Goal: Transaction & Acquisition: Download file/media

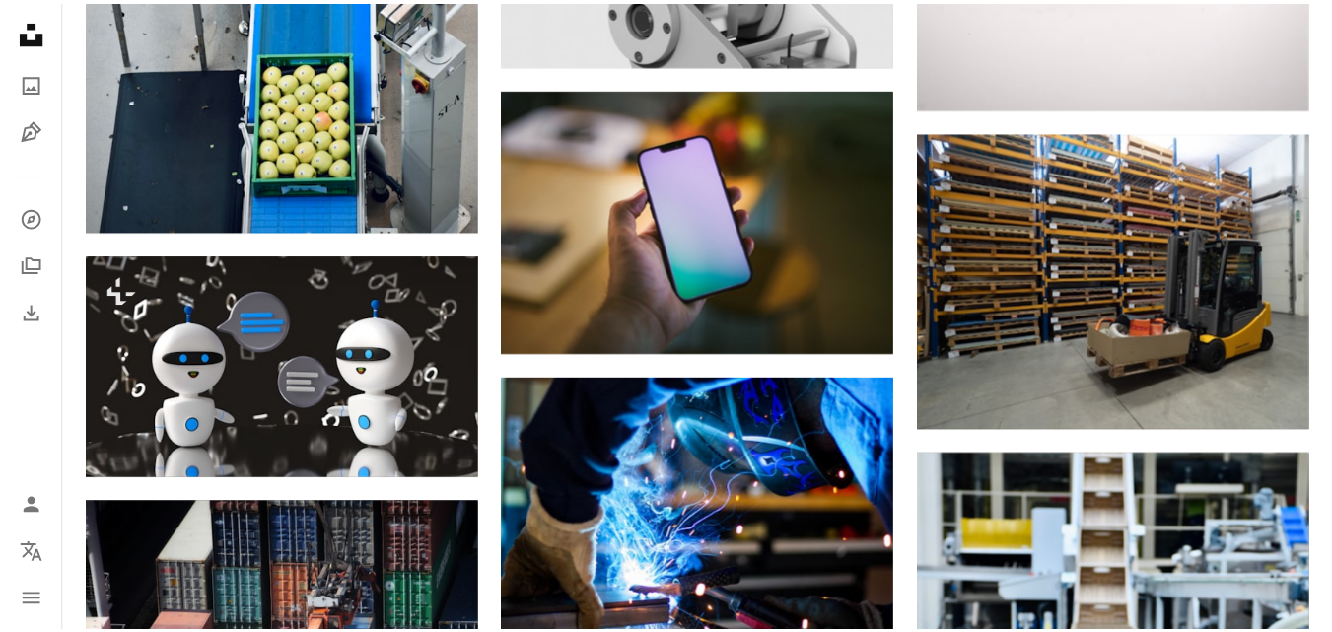
scroll to position [10059, 0]
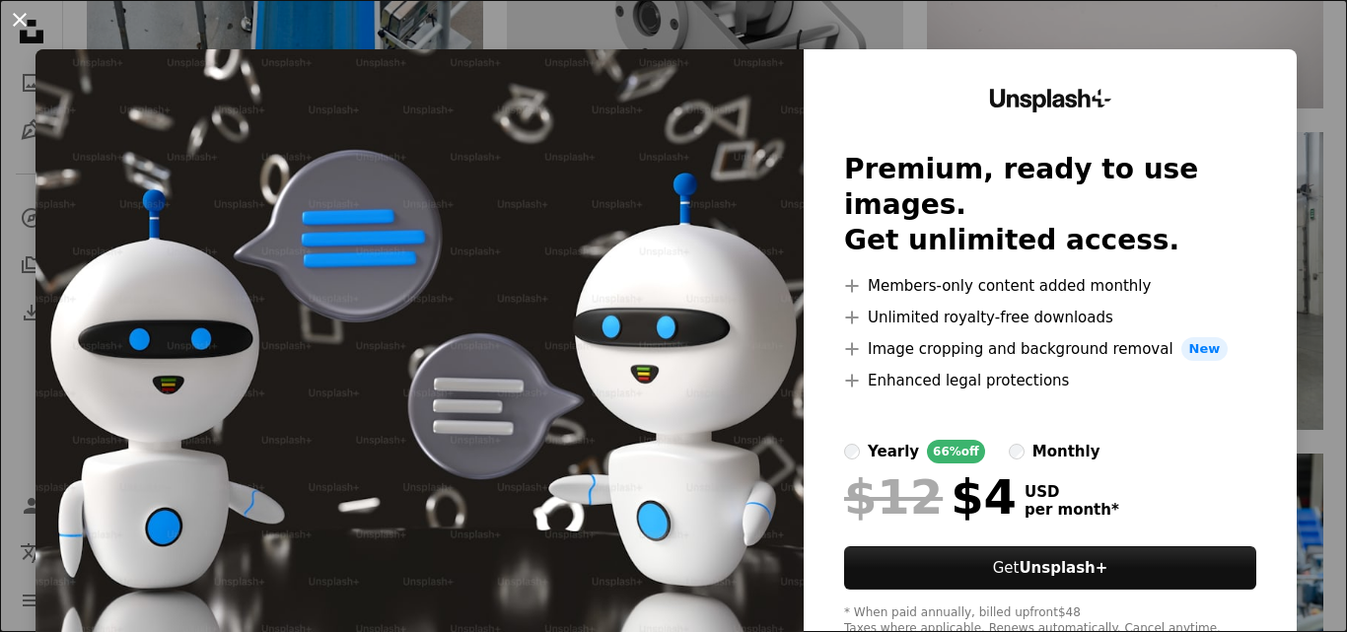
click at [21, 28] on button "An X shape" at bounding box center [20, 20] width 24 height 24
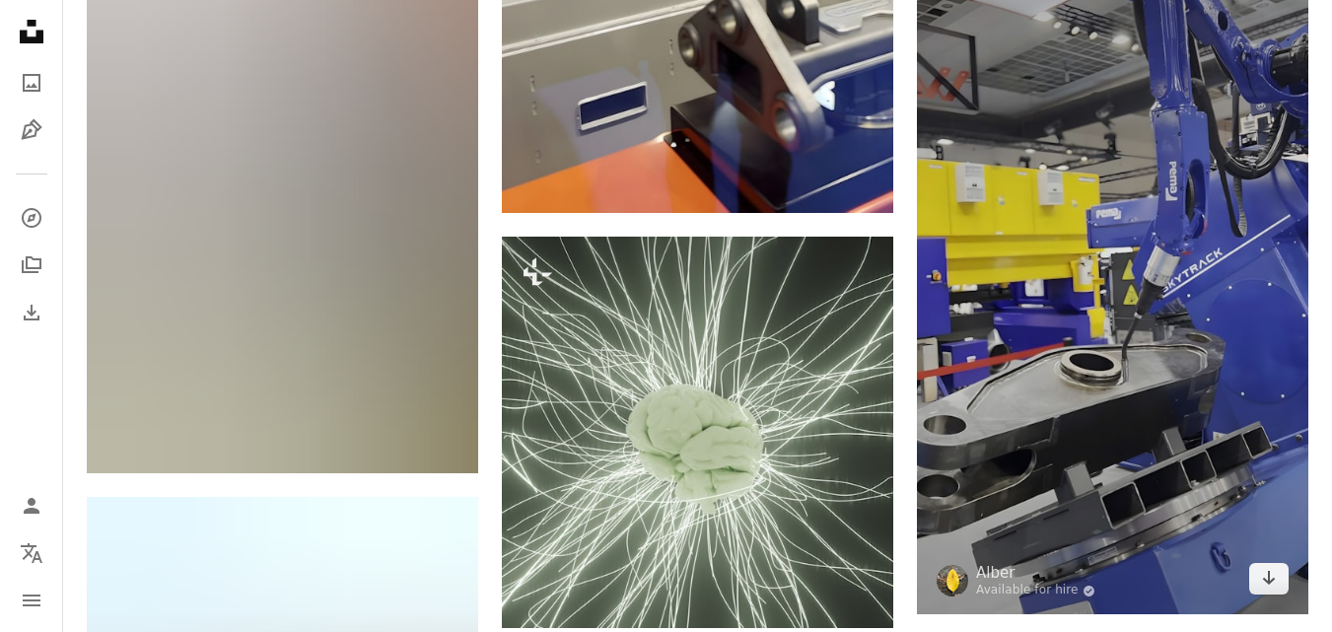
scroll to position [15581, 0]
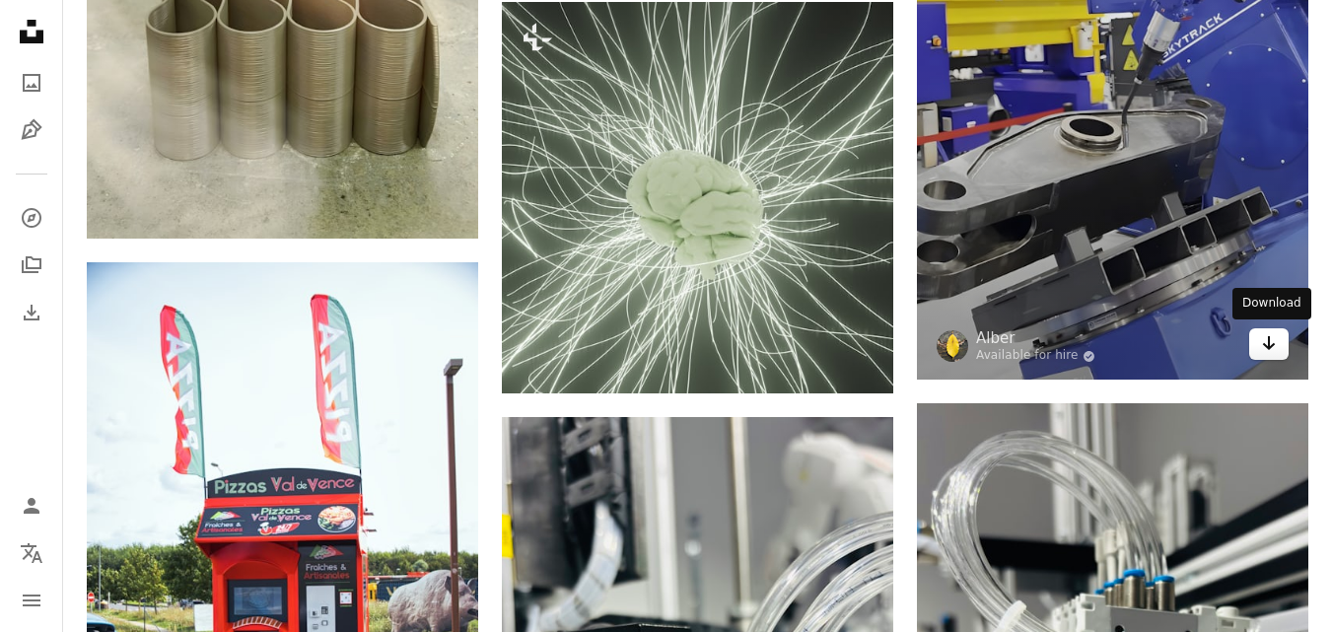
click at [1277, 347] on link "Arrow pointing down" at bounding box center [1268, 344] width 39 height 32
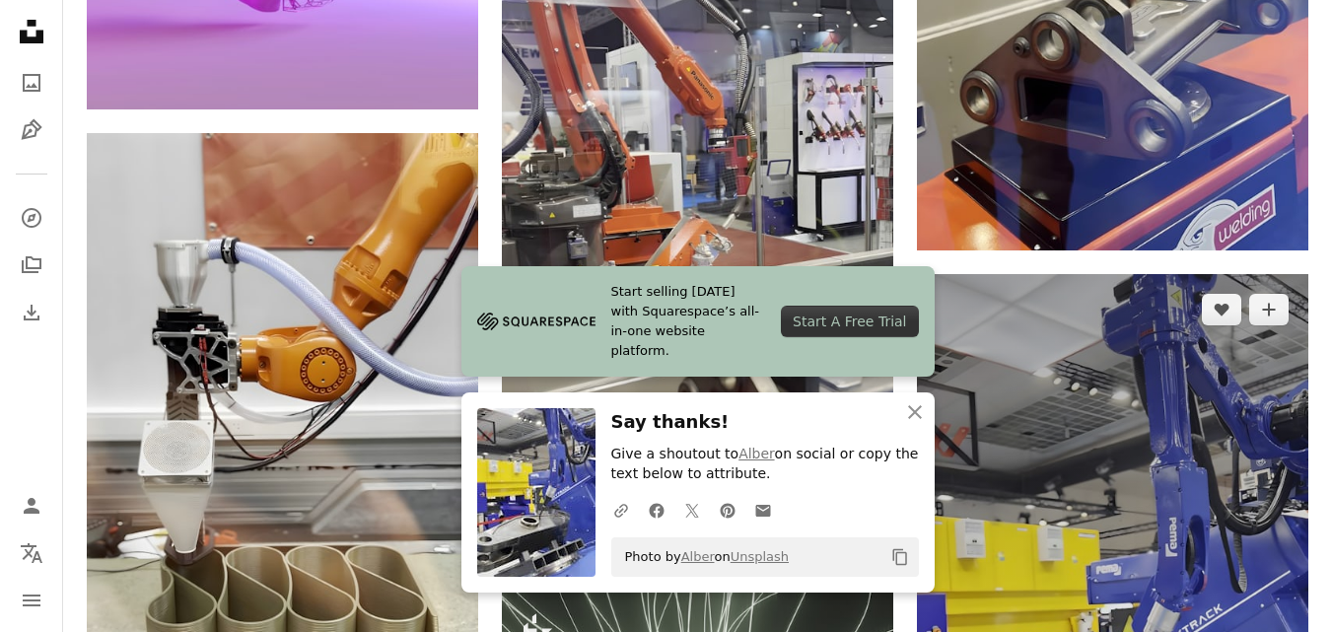
scroll to position [14989, 0]
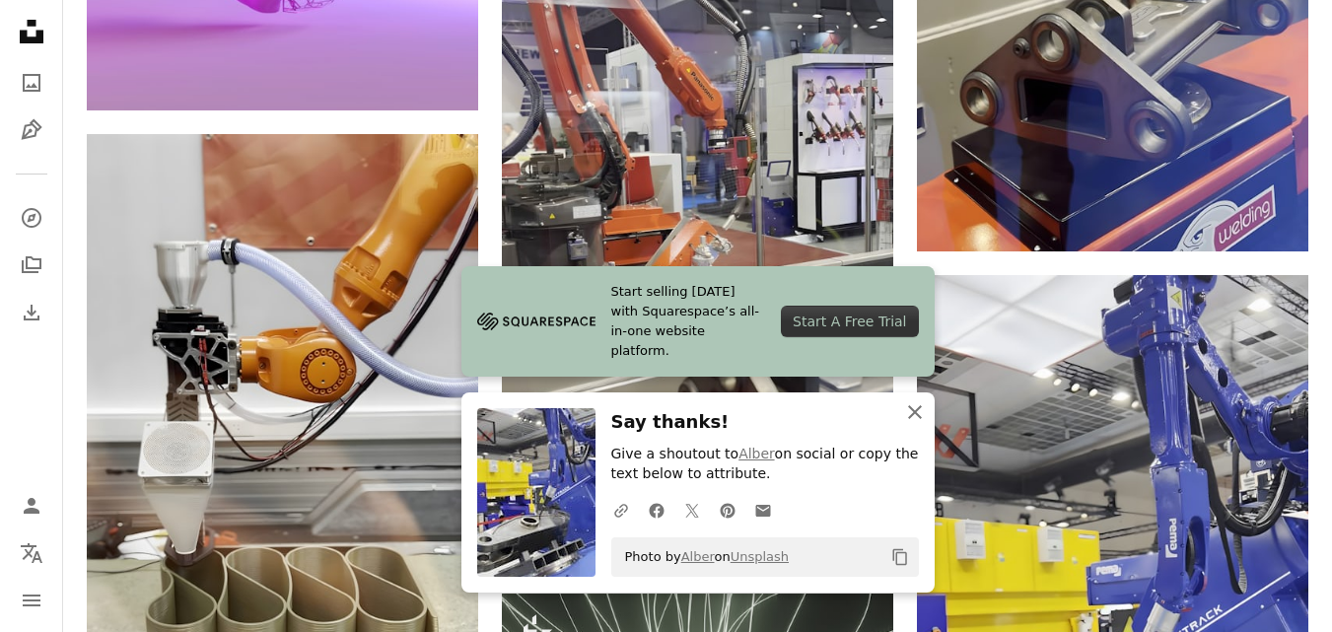
click at [928, 413] on button "An X shape Close" at bounding box center [914, 411] width 39 height 39
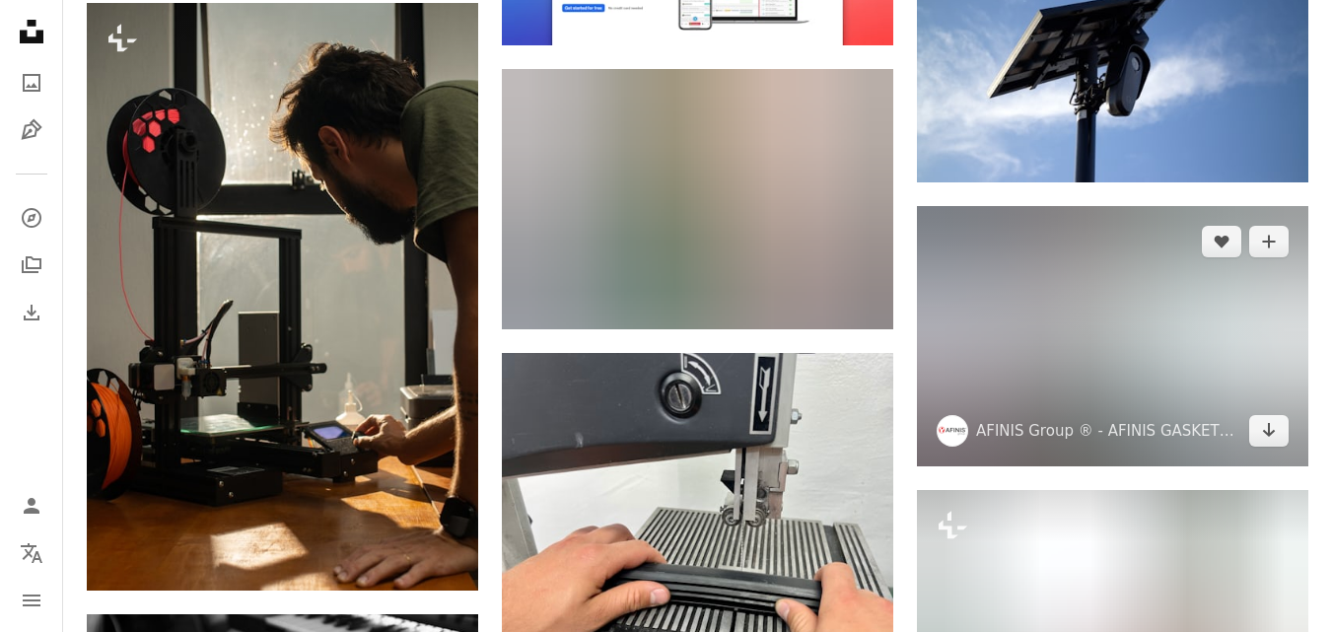
scroll to position [17257, 0]
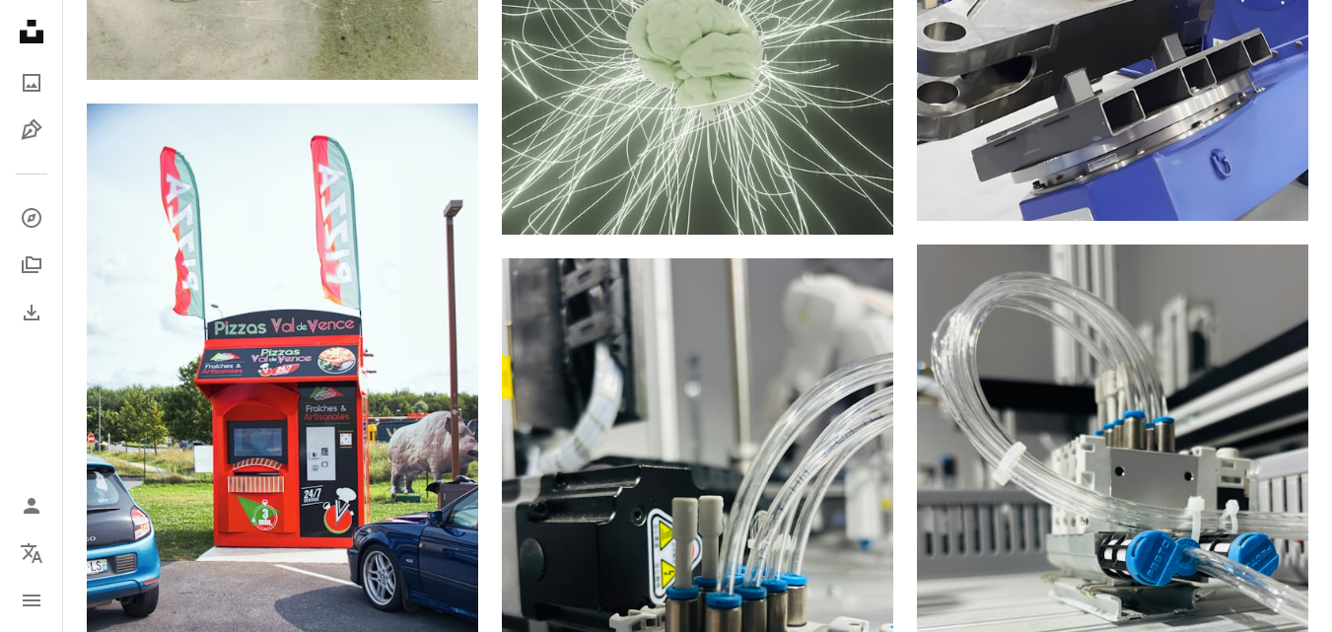
scroll to position [0, 0]
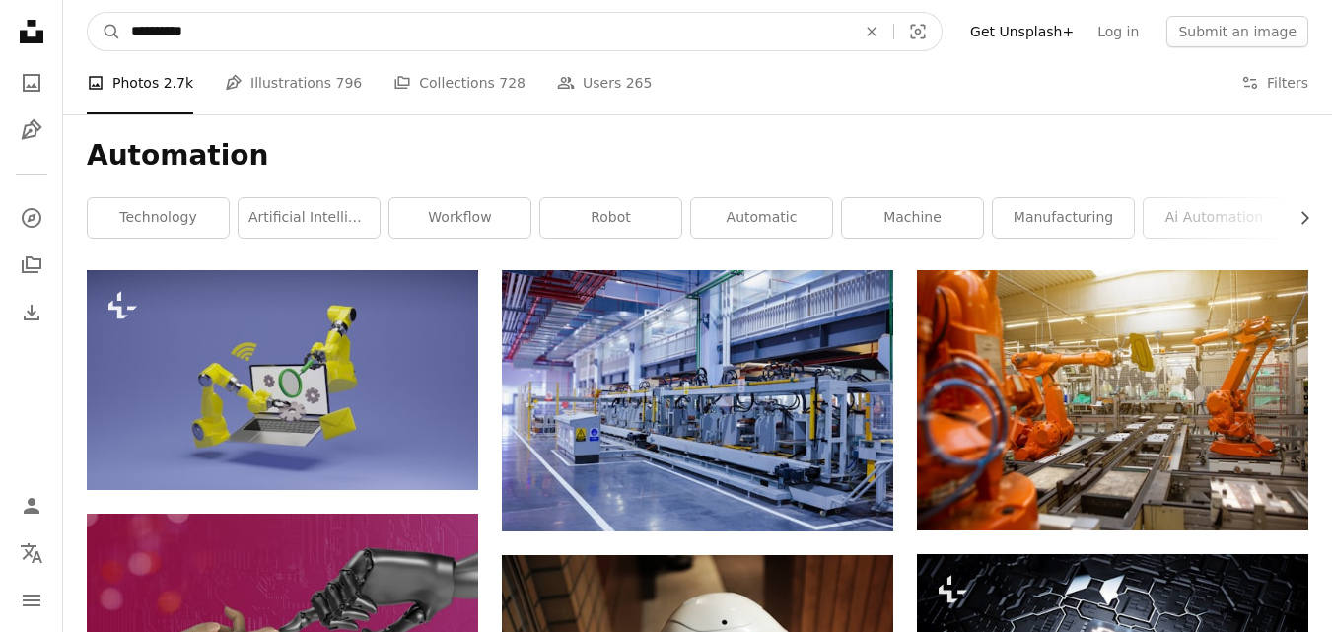
click at [255, 31] on input "**********" at bounding box center [485, 31] width 729 height 37
type input "*"
type input "******"
click at [88, 13] on button "A magnifying glass" at bounding box center [105, 31] width 34 height 37
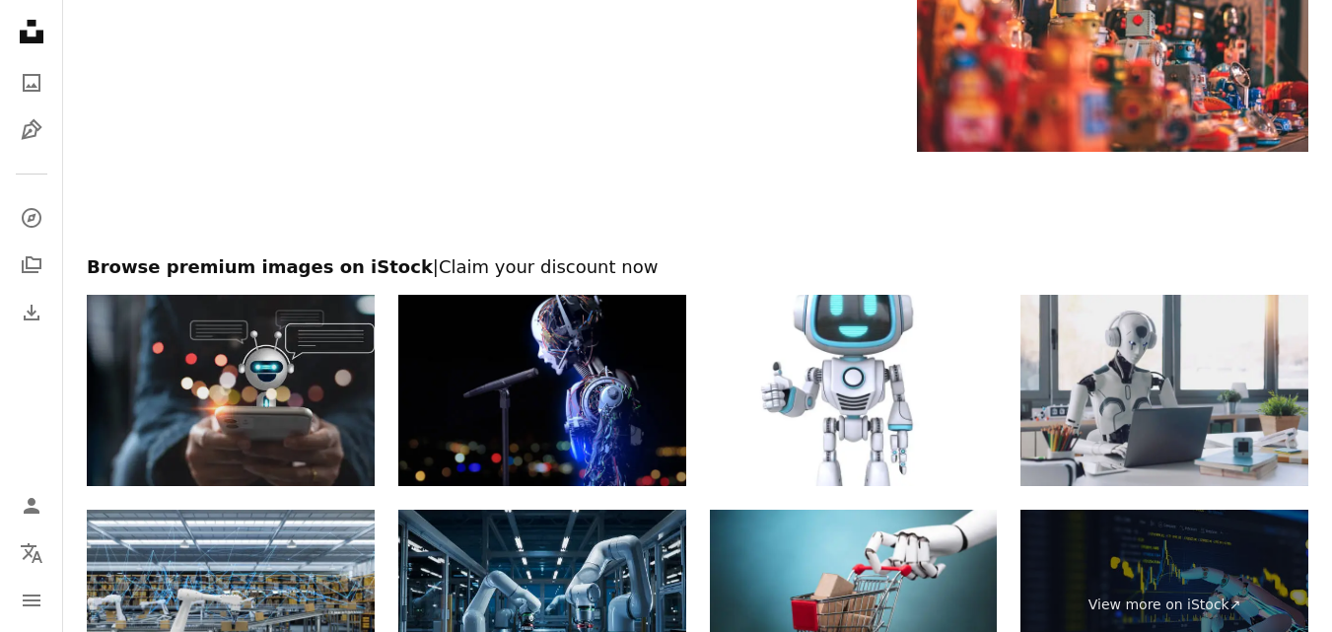
scroll to position [3747, 0]
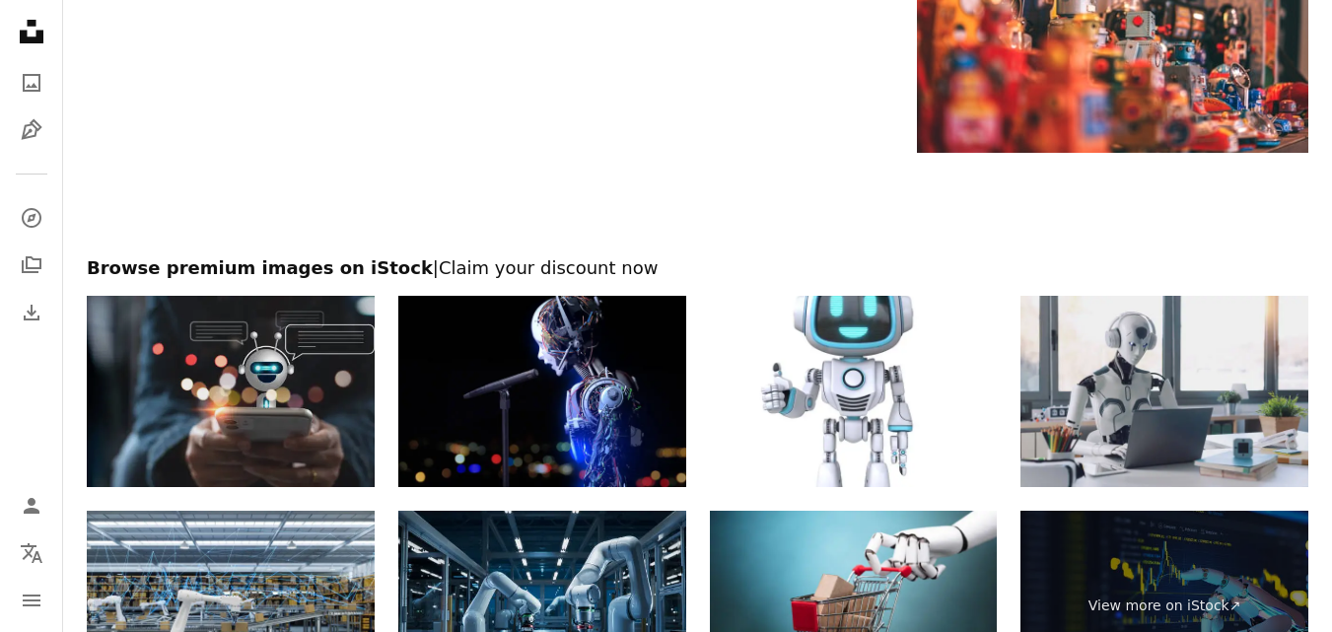
click at [312, 395] on img at bounding box center [231, 392] width 288 height 192
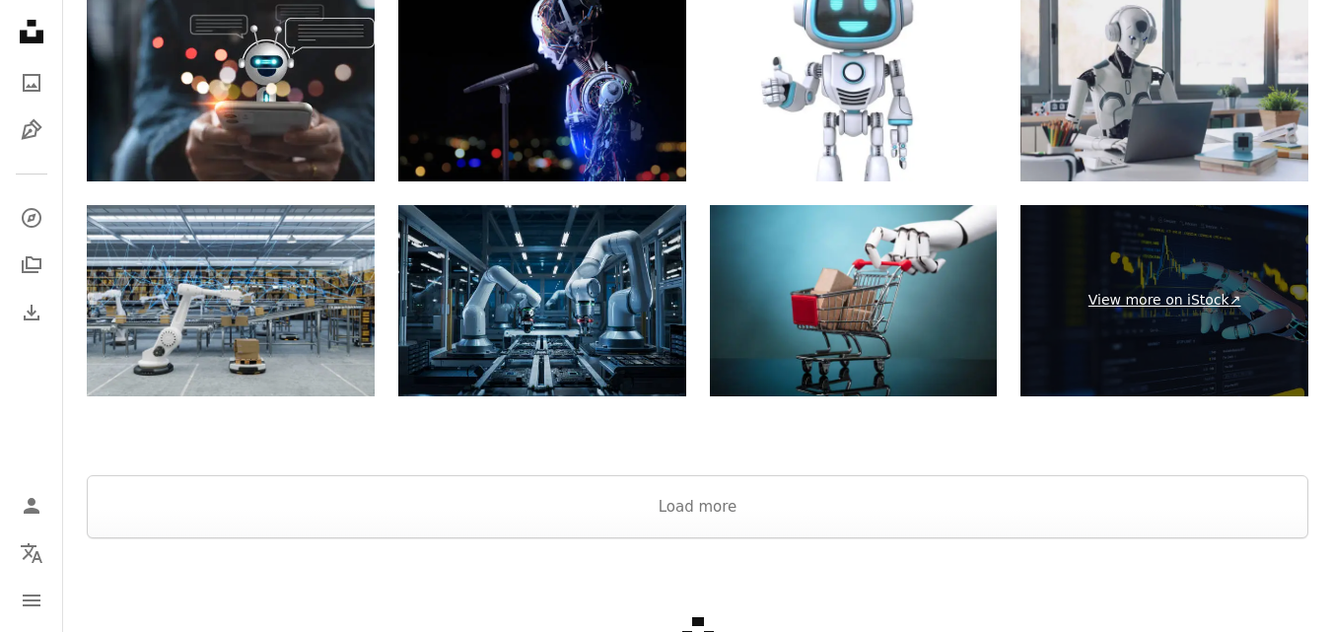
scroll to position [4088, 0]
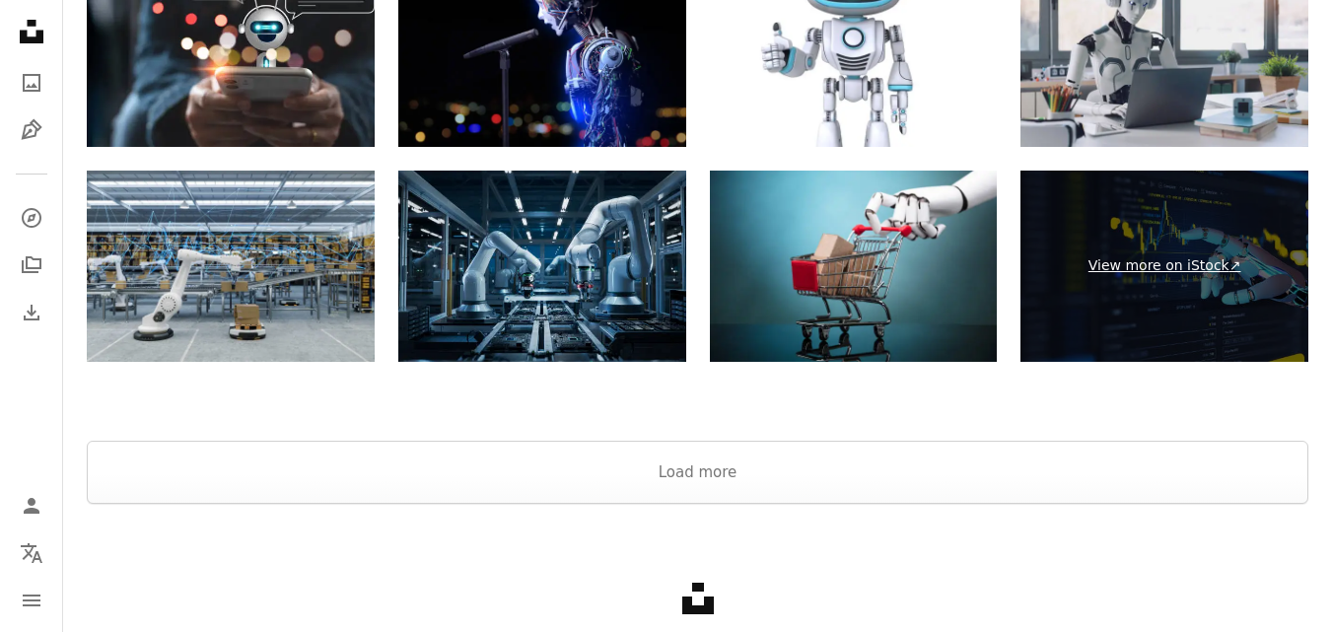
click at [1185, 273] on link "View more on iStock ↗" at bounding box center [1165, 267] width 288 height 192
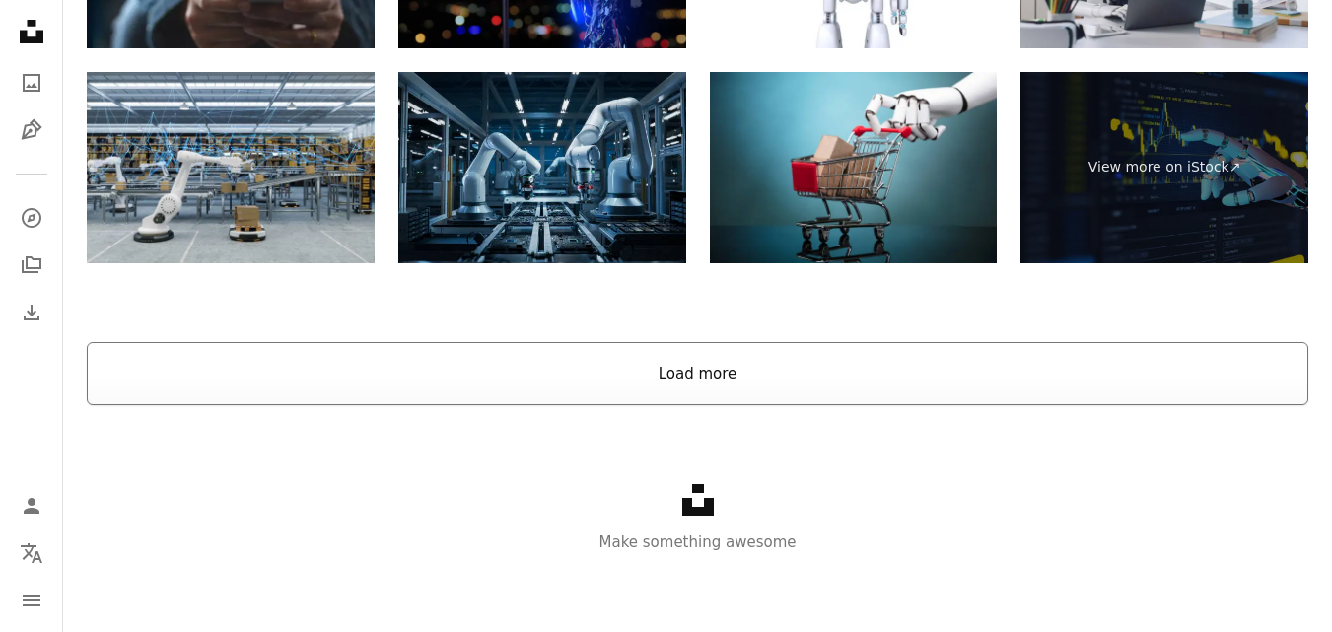
click at [725, 385] on button "Load more" at bounding box center [698, 373] width 1222 height 63
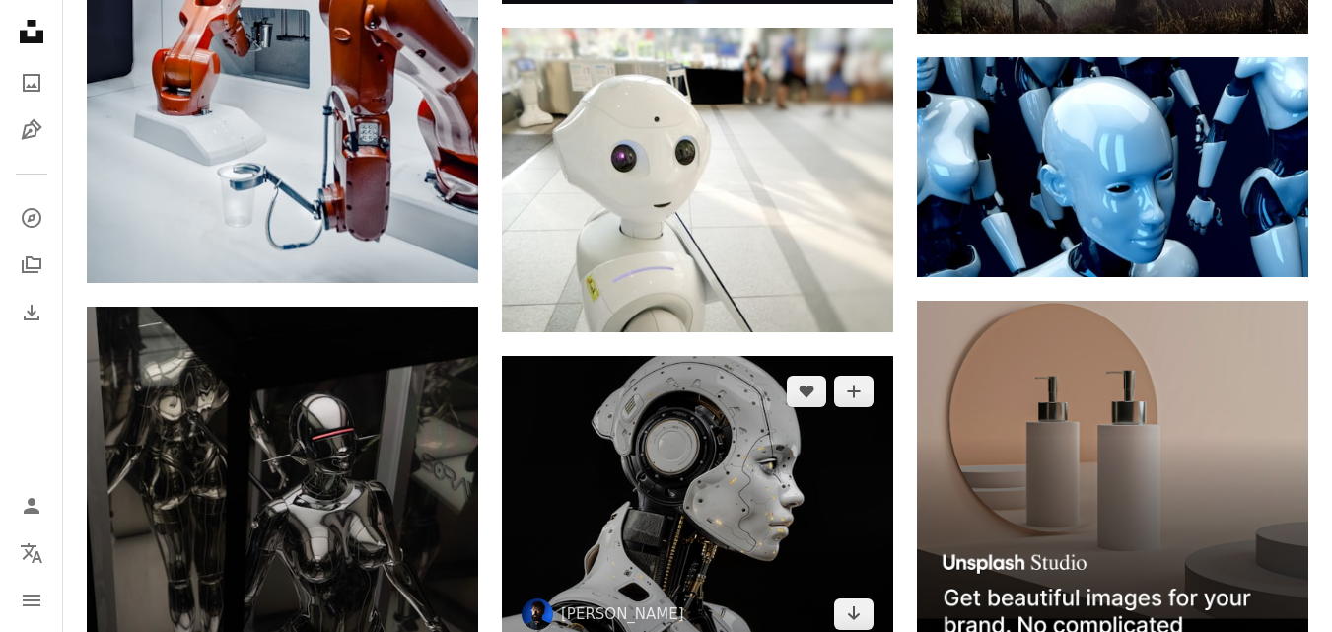
scroll to position [7342, 0]
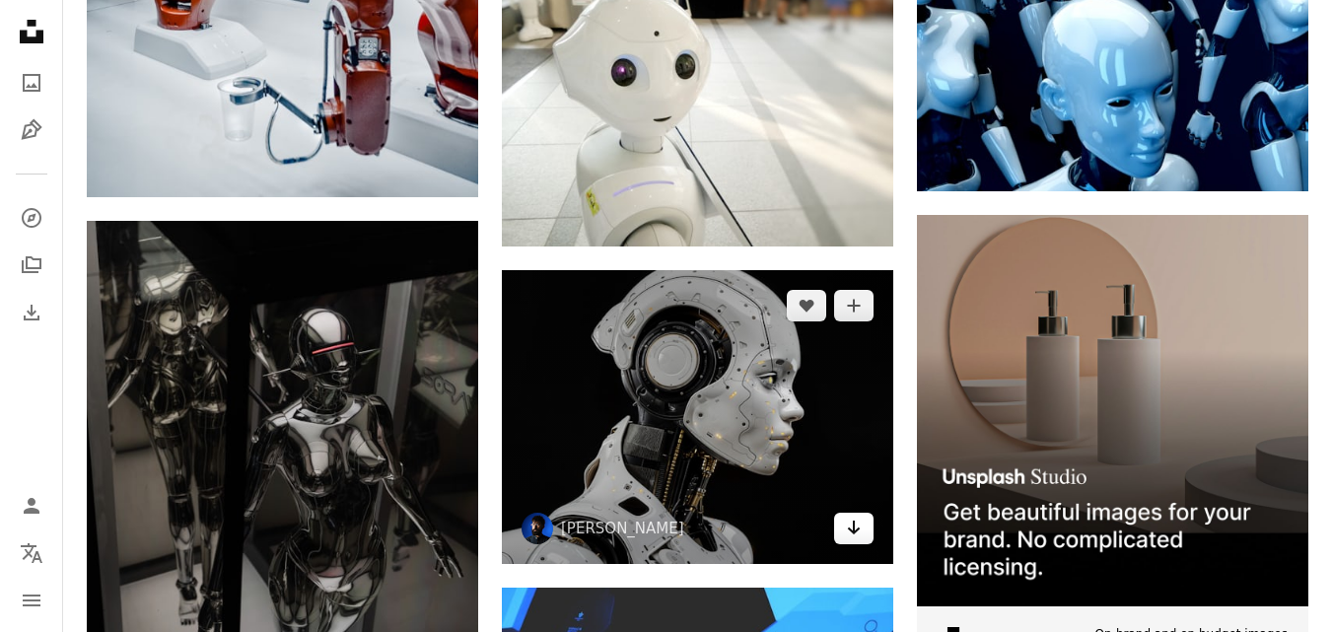
click at [851, 528] on icon "Arrow pointing down" at bounding box center [854, 528] width 16 height 24
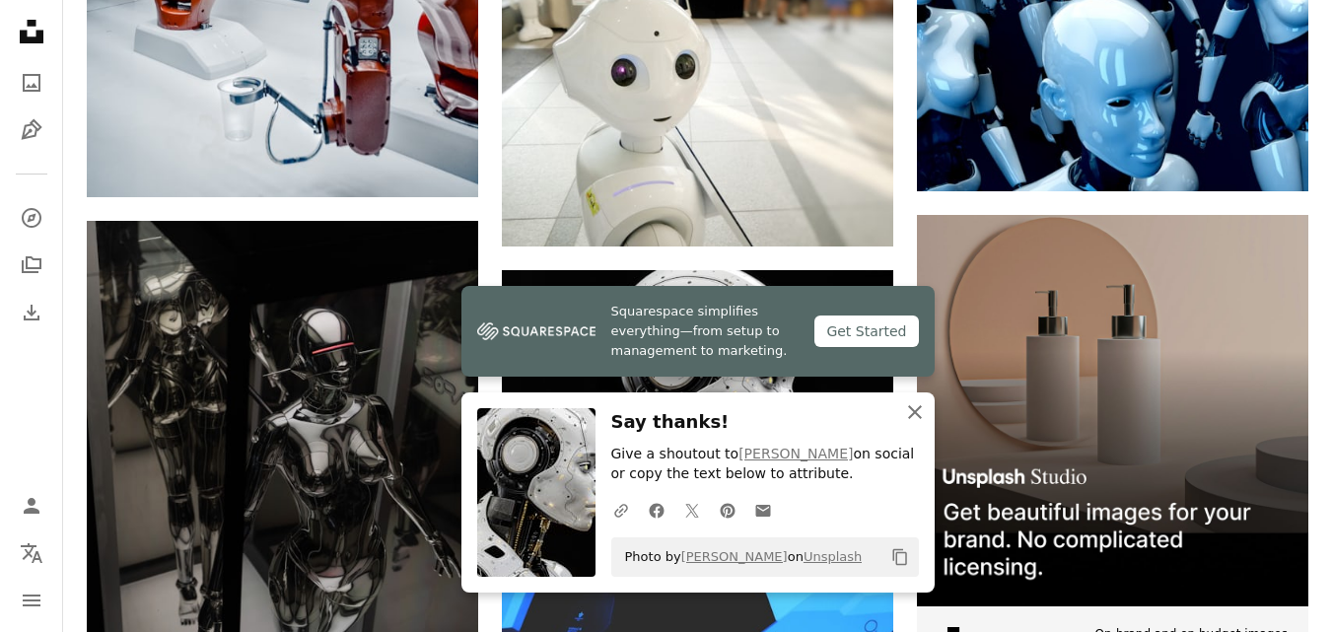
click at [917, 412] on icon "An X shape" at bounding box center [915, 412] width 24 height 24
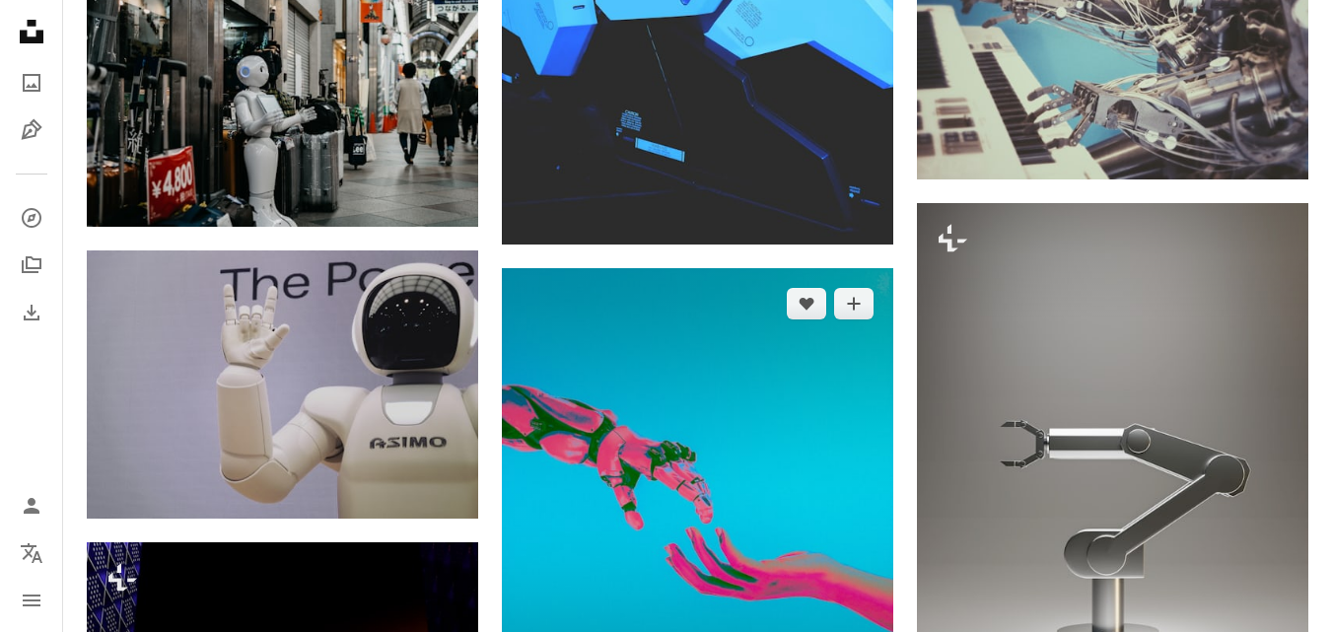
scroll to position [8229, 0]
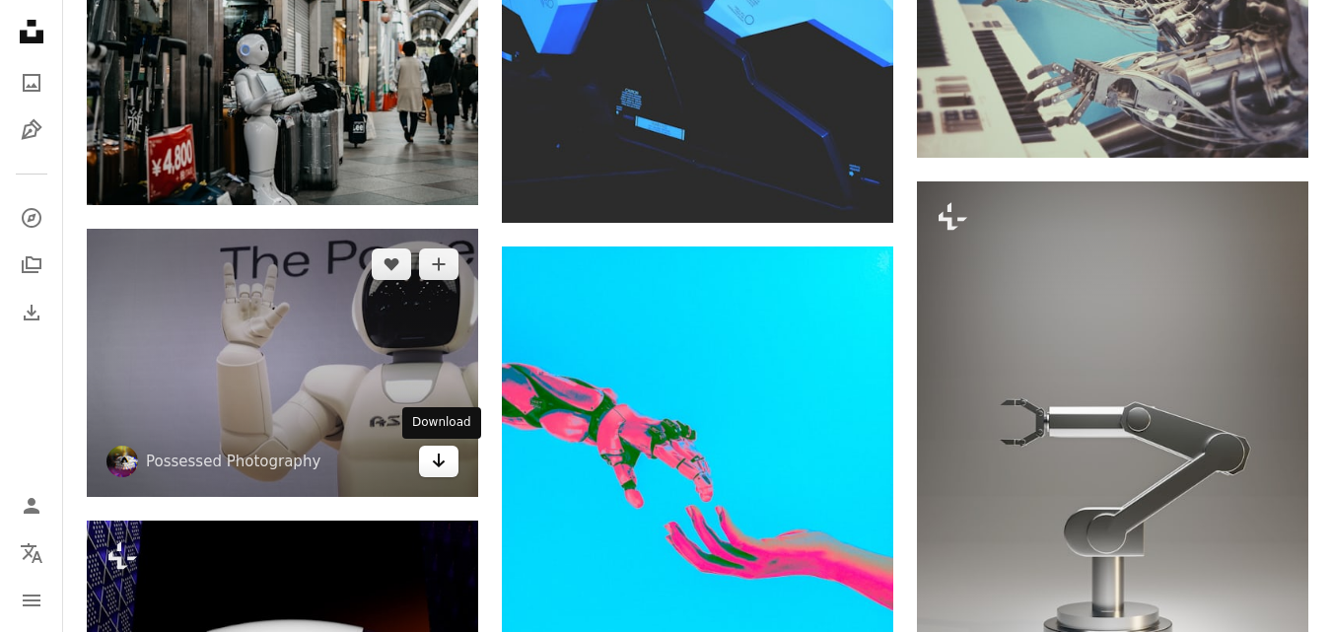
click at [434, 464] on icon "Arrow pointing down" at bounding box center [439, 461] width 16 height 24
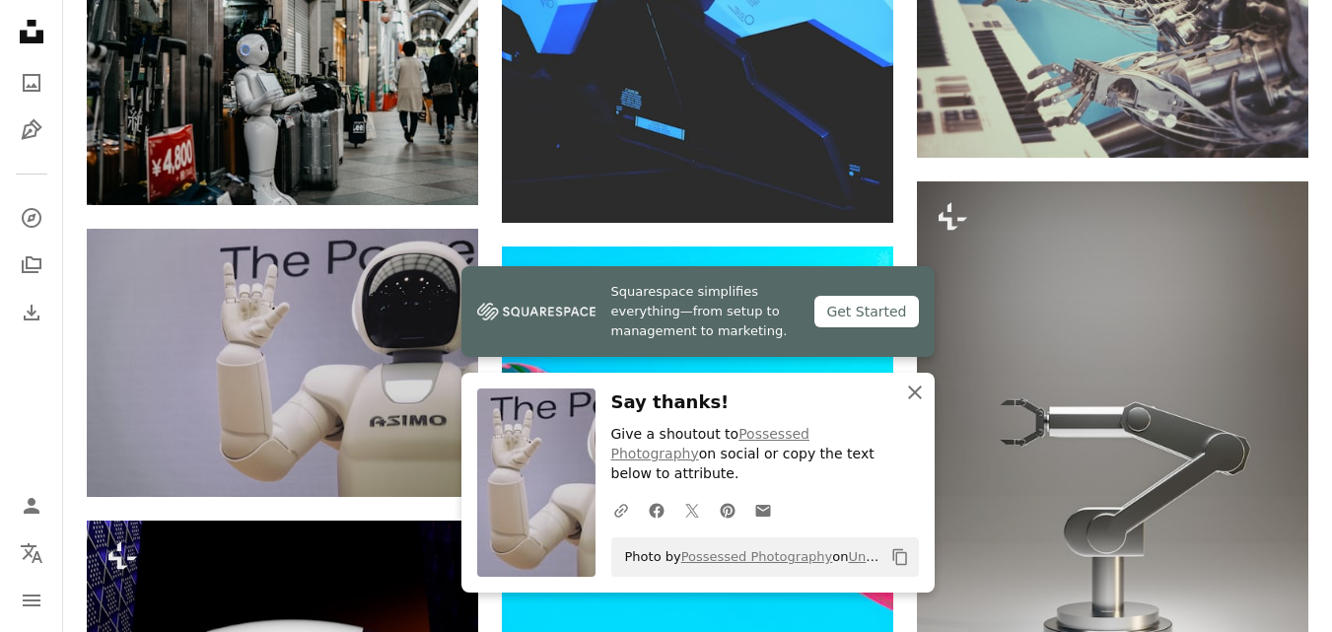
click at [903, 404] on icon "An X shape" at bounding box center [915, 393] width 24 height 24
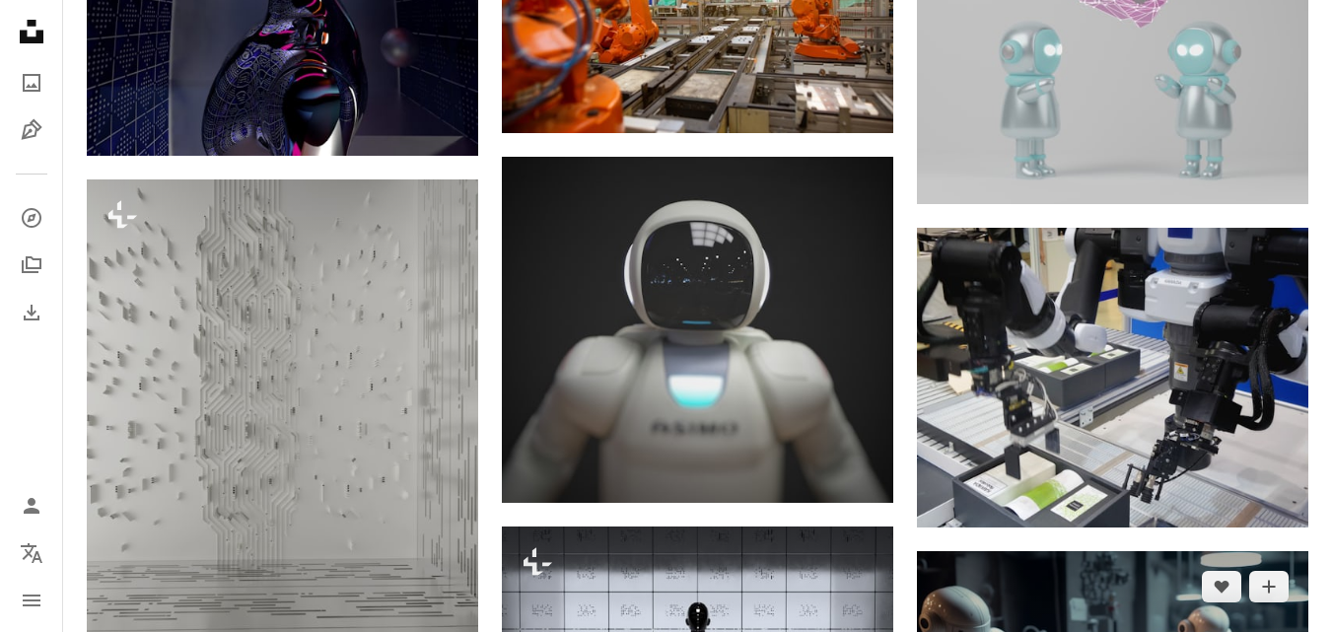
scroll to position [9215, 0]
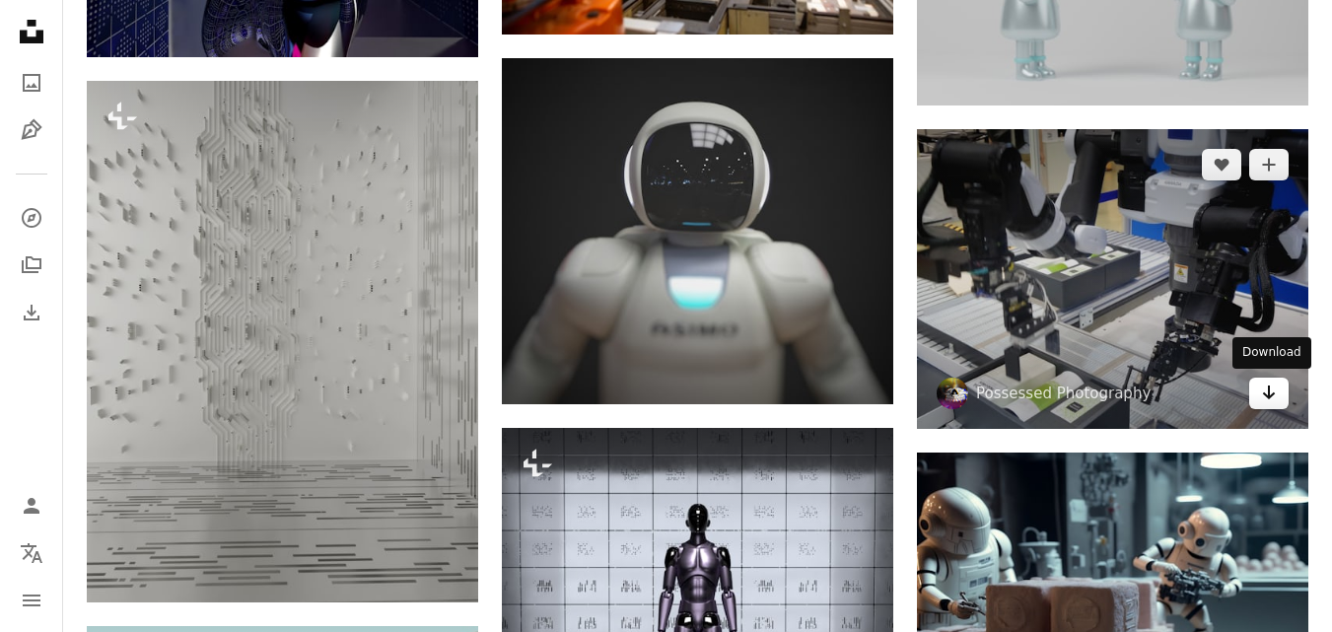
click at [1280, 391] on link "Arrow pointing down" at bounding box center [1268, 394] width 39 height 32
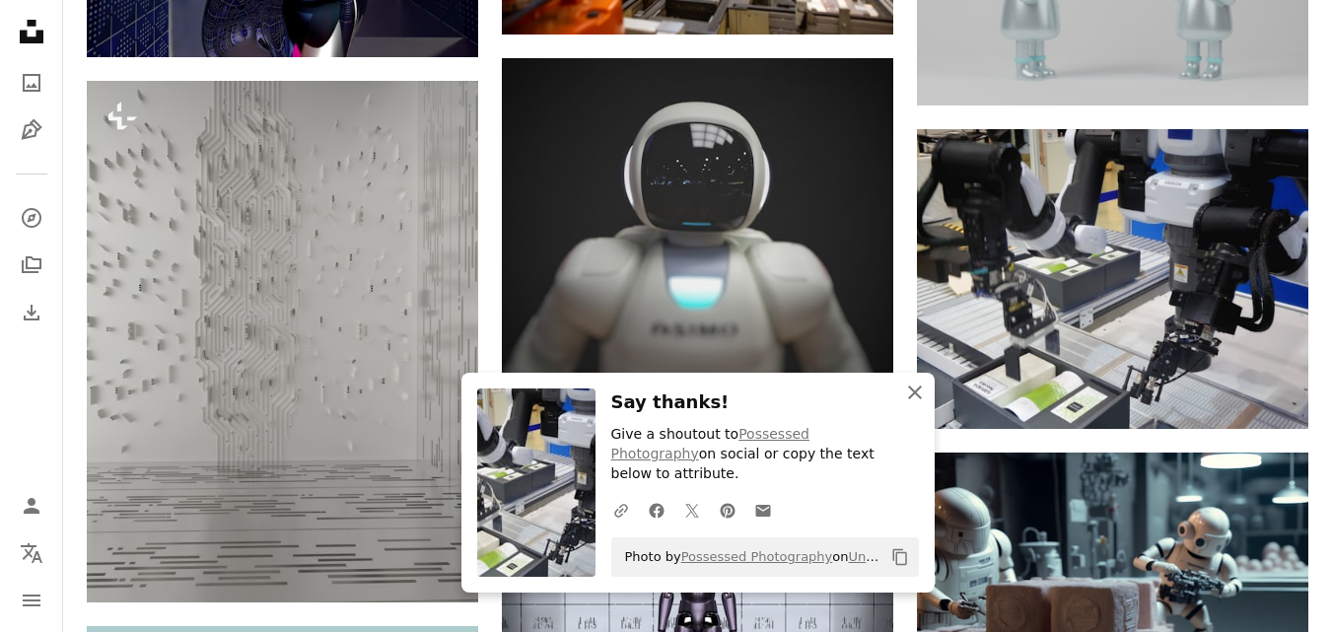
click at [911, 400] on icon "An X shape" at bounding box center [915, 393] width 24 height 24
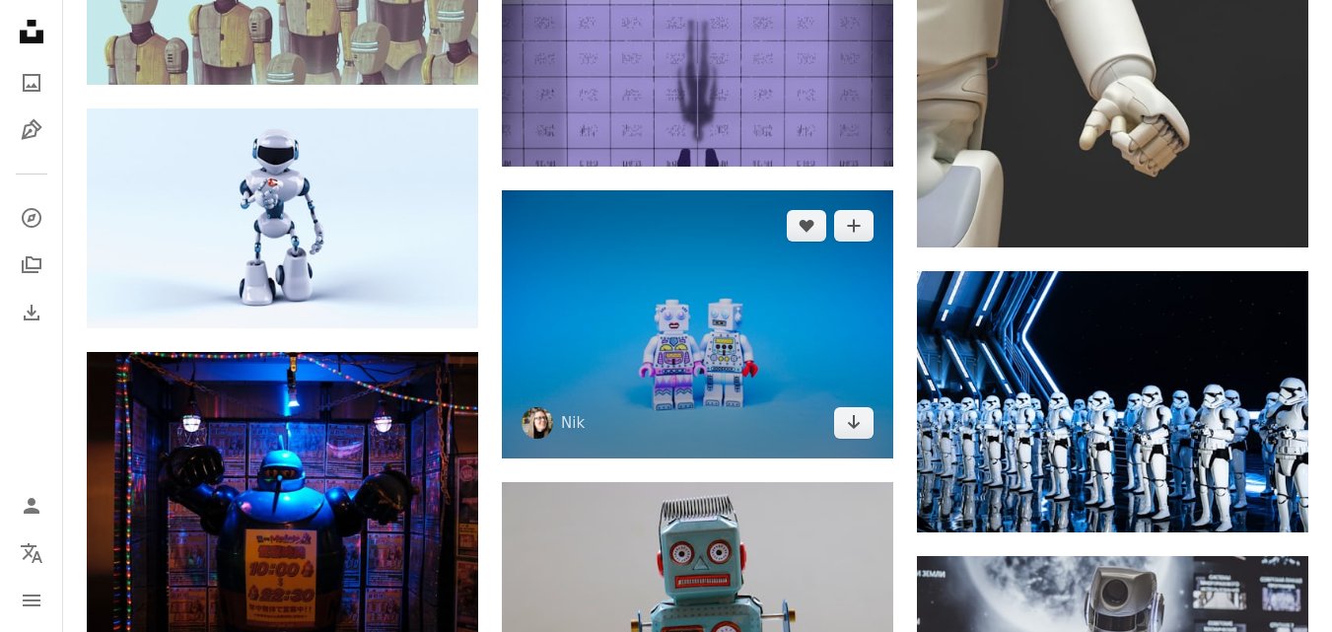
scroll to position [10004, 0]
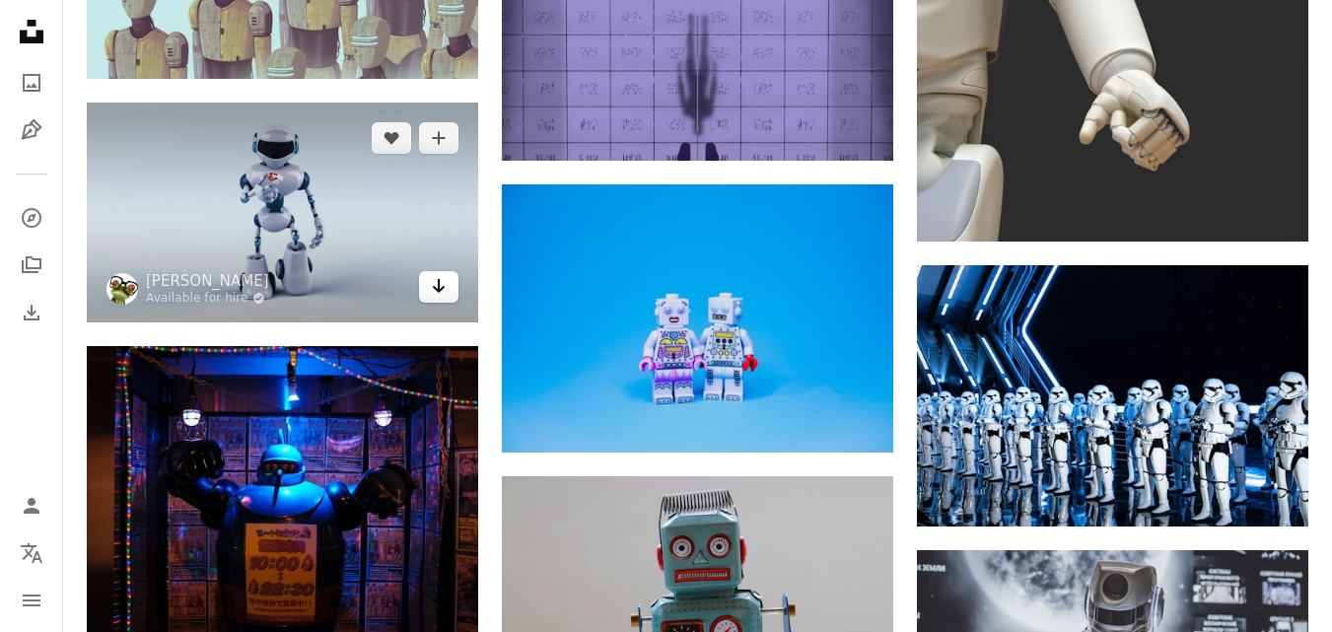
click at [449, 298] on link "Arrow pointing down" at bounding box center [438, 287] width 39 height 32
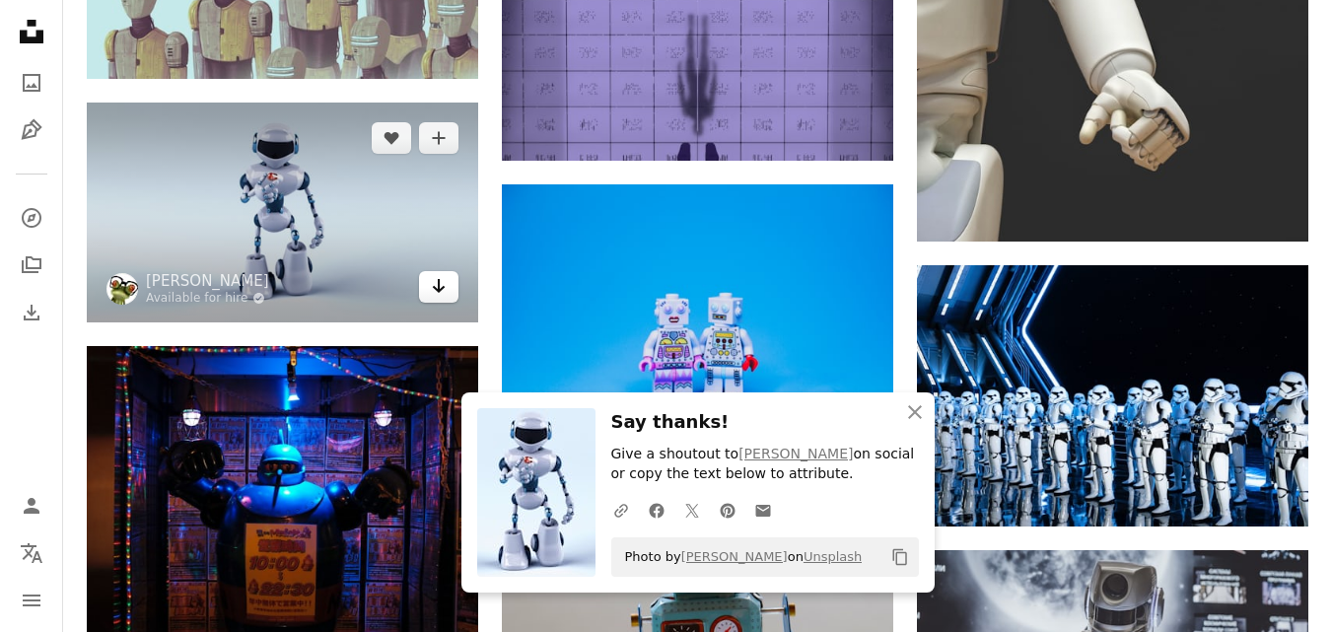
click at [448, 292] on link "Arrow pointing down" at bounding box center [438, 287] width 39 height 32
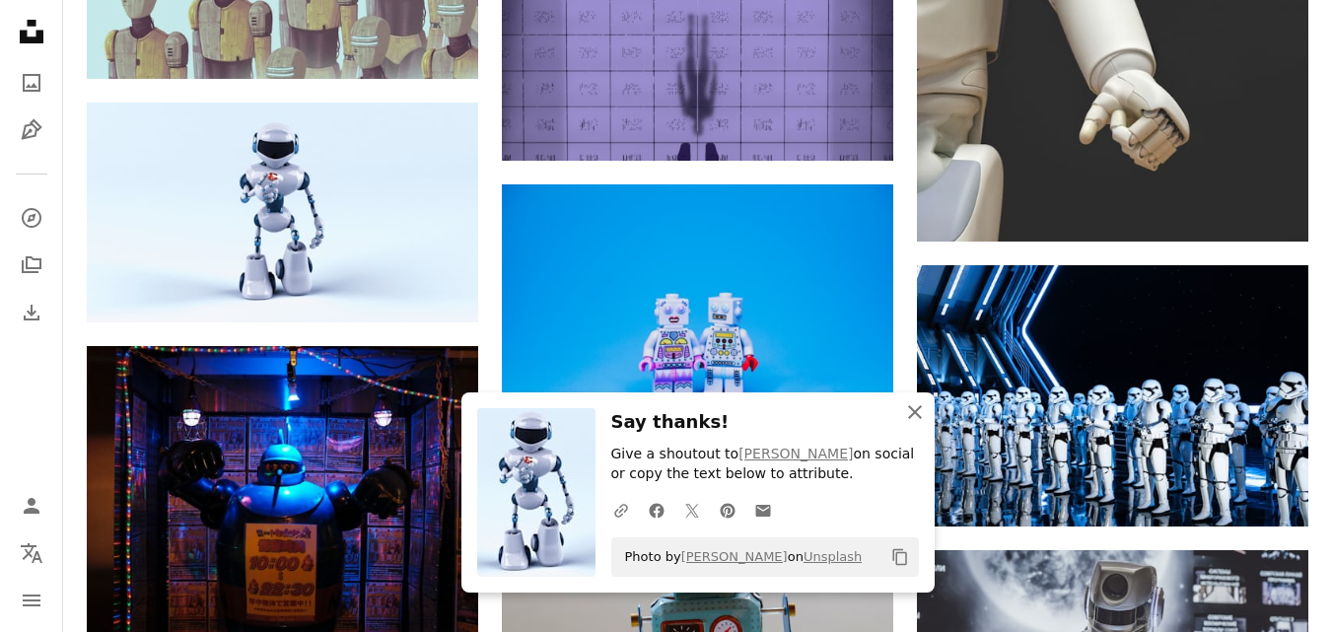
click at [913, 401] on icon "An X shape" at bounding box center [915, 412] width 24 height 24
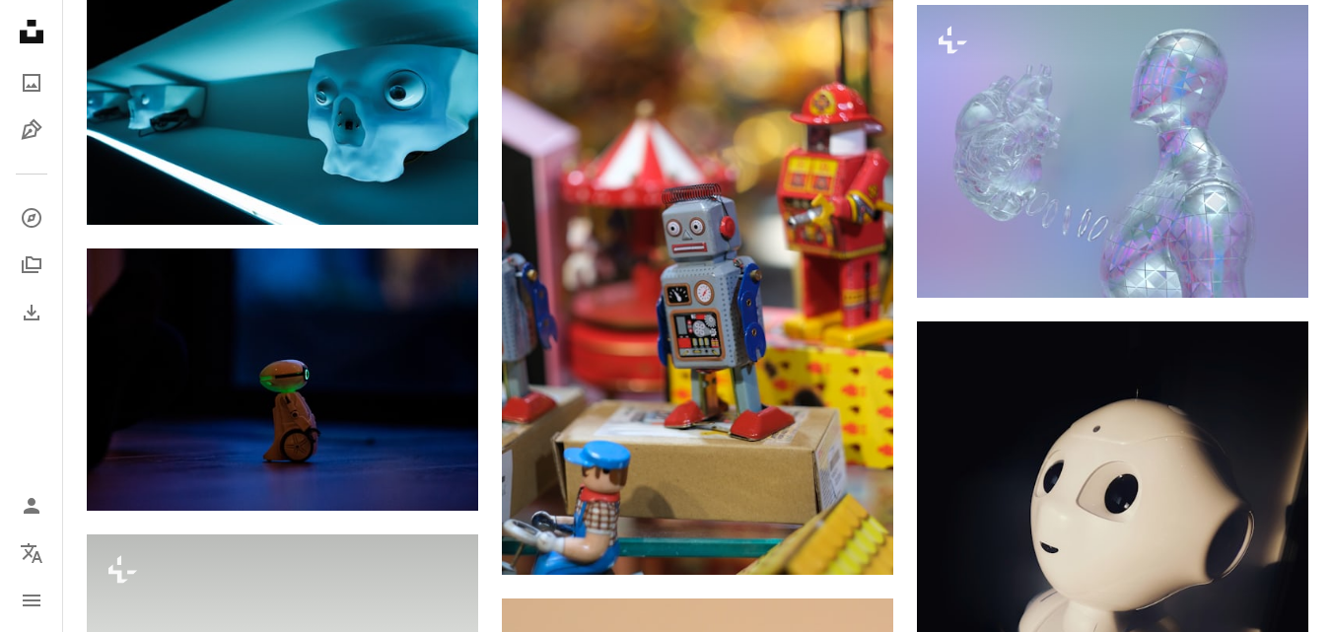
scroll to position [14146, 0]
